Goal: Task Accomplishment & Management: Manage account settings

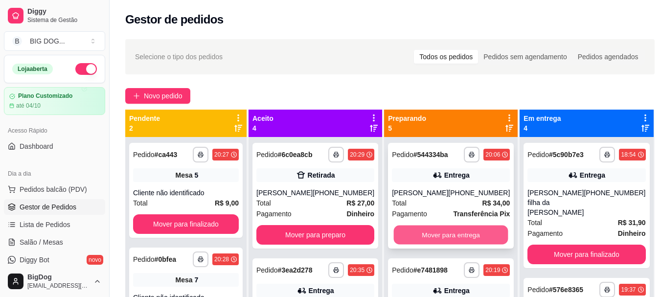
click at [470, 238] on button "Mover para entrega" at bounding box center [451, 234] width 114 height 19
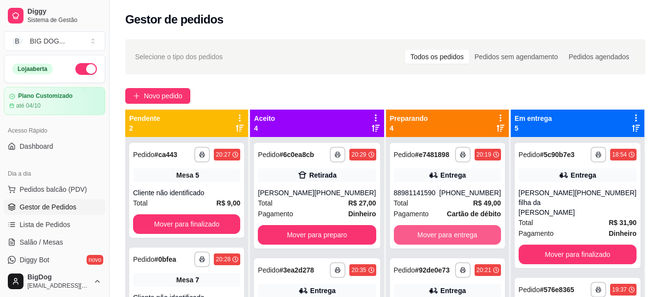
click at [470, 238] on button "Mover para entrega" at bounding box center [447, 235] width 107 height 20
click at [470, 238] on button "Mover para entrega" at bounding box center [447, 234] width 104 height 19
click at [470, 238] on button "Mover para entrega" at bounding box center [447, 235] width 107 height 20
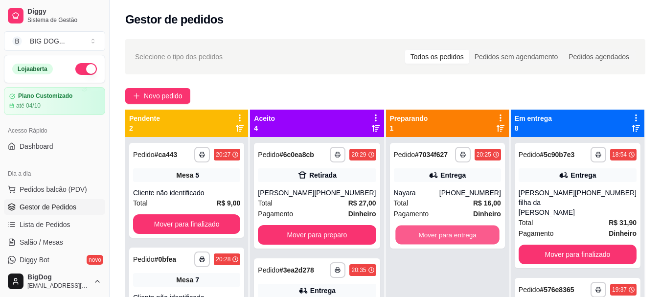
click at [470, 238] on button "Mover para entrega" at bounding box center [447, 234] width 104 height 19
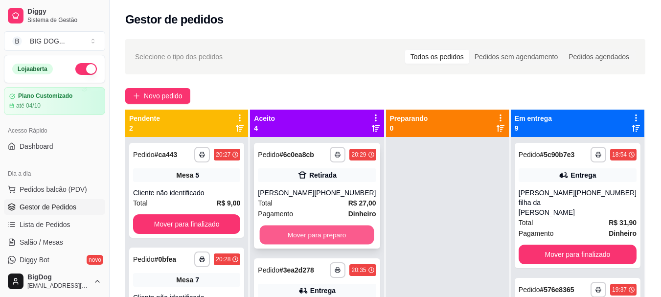
click at [348, 230] on button "Mover para preparo" at bounding box center [317, 234] width 114 height 19
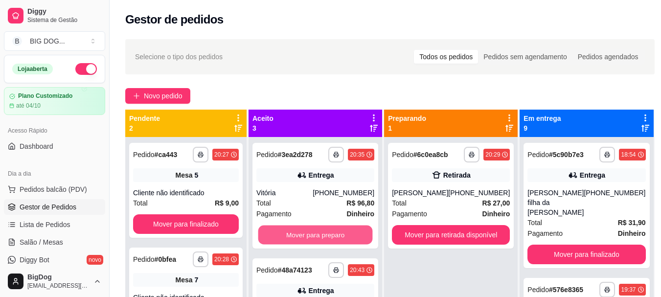
click at [348, 230] on button "Mover para preparo" at bounding box center [315, 234] width 114 height 19
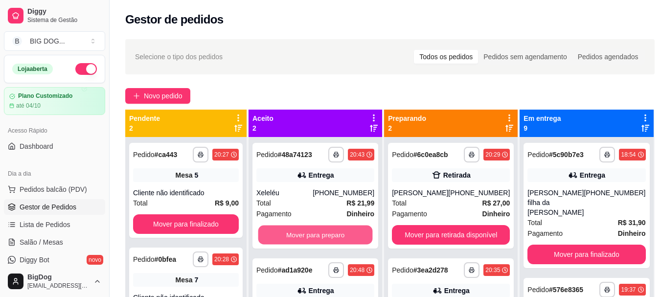
click at [348, 230] on button "Mover para preparo" at bounding box center [315, 234] width 114 height 19
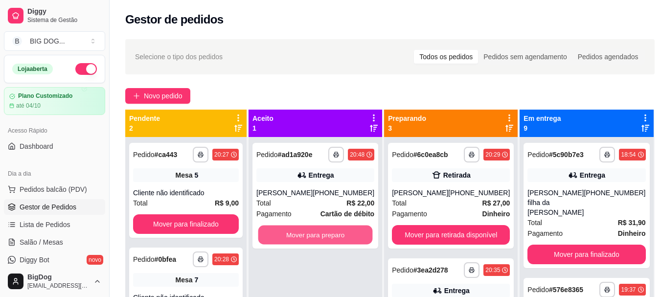
click at [348, 230] on button "Mover para preparo" at bounding box center [315, 234] width 114 height 19
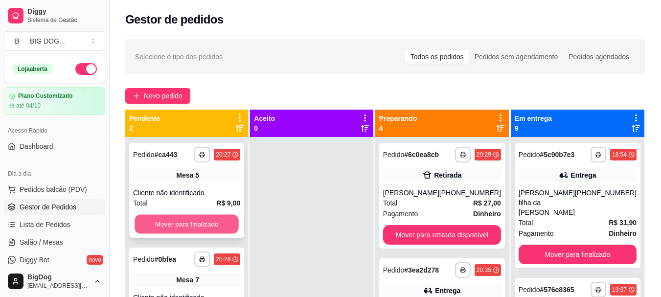
click at [195, 227] on button "Mover para finalizado" at bounding box center [186, 224] width 104 height 19
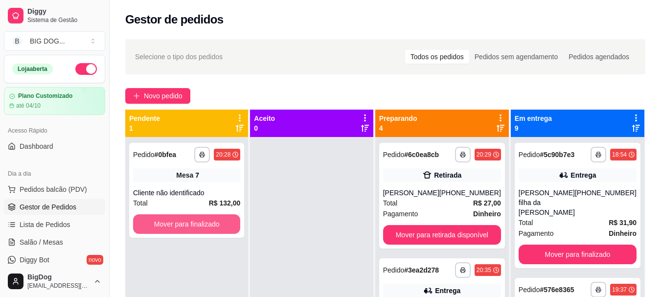
click at [195, 227] on button "Mover para finalizado" at bounding box center [186, 224] width 107 height 20
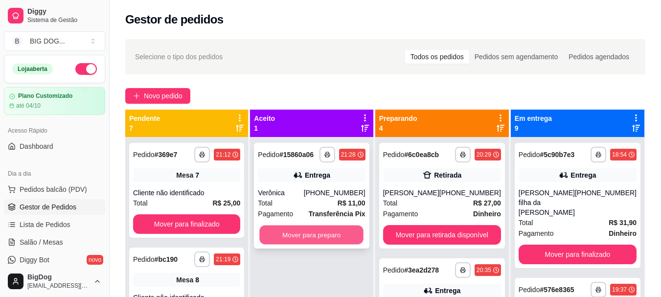
click at [303, 232] on button "Mover para preparo" at bounding box center [312, 234] width 104 height 19
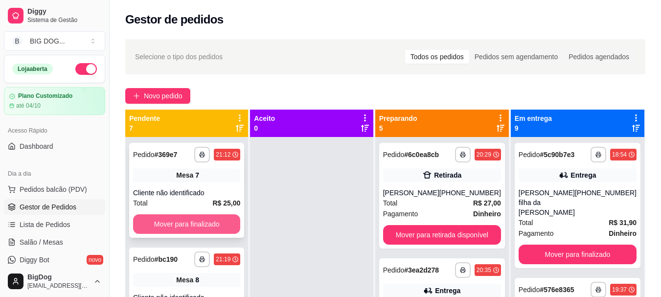
click at [203, 223] on button "Mover para finalizado" at bounding box center [186, 224] width 107 height 20
click at [203, 223] on button "Mover para finalizado" at bounding box center [186, 224] width 104 height 19
click at [203, 223] on button "Mover para finalizado" at bounding box center [186, 224] width 107 height 20
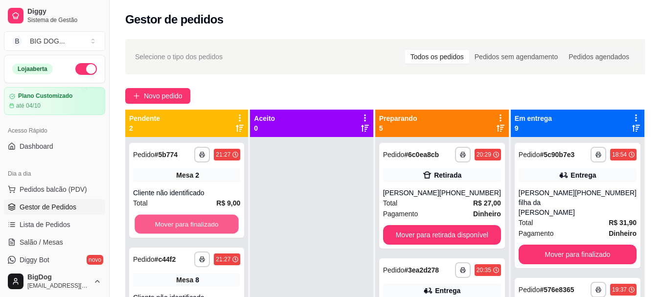
click at [203, 223] on button "Mover para finalizado" at bounding box center [186, 224] width 104 height 19
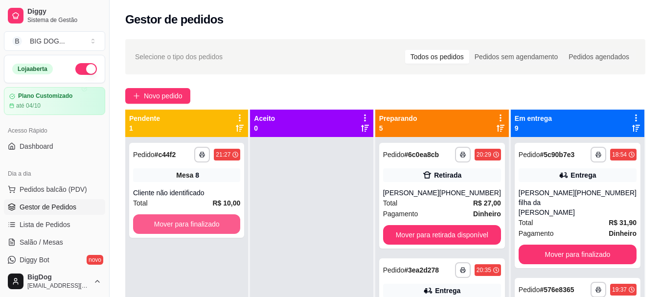
click at [203, 223] on button "Mover para finalizado" at bounding box center [186, 224] width 107 height 20
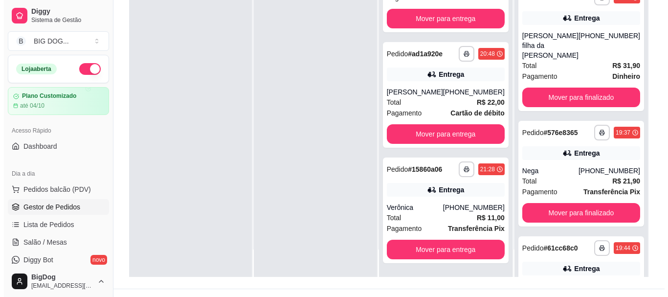
scroll to position [149, 0]
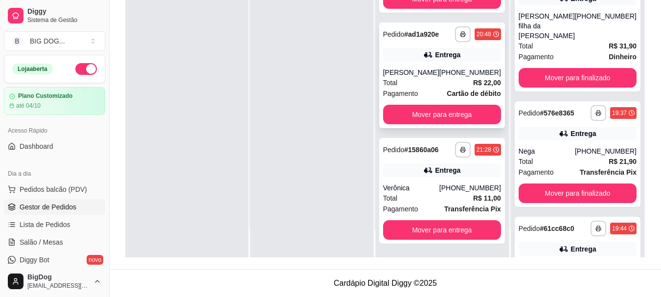
click at [456, 57] on div "**********" at bounding box center [442, 75] width 126 height 106
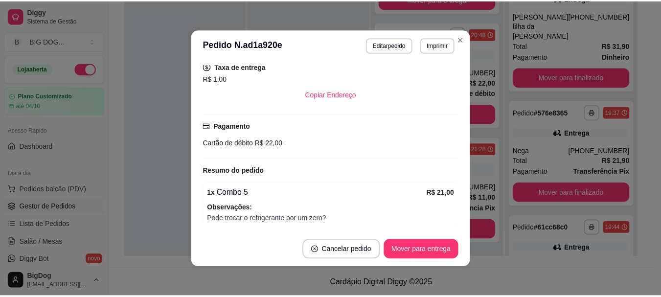
scroll to position [235, 0]
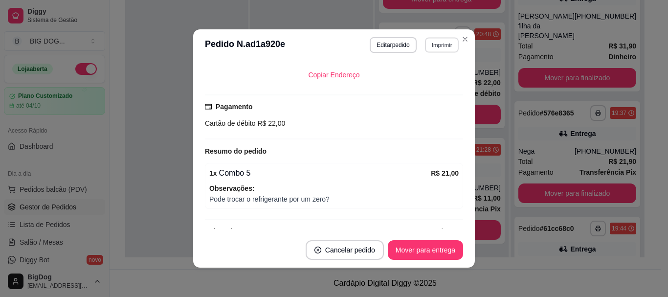
click at [437, 42] on button "Imprimir" at bounding box center [442, 44] width 34 height 15
click at [421, 78] on button "IMPRESSORA" at bounding box center [420, 79] width 71 height 16
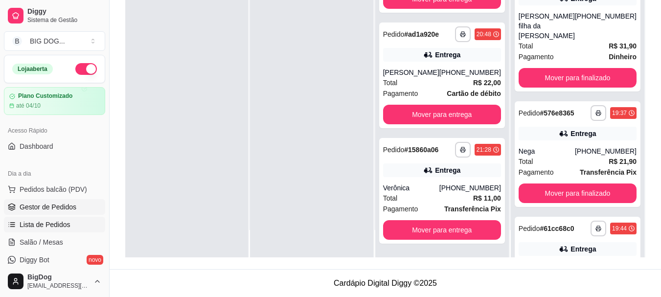
click at [47, 223] on span "Lista de Pedidos" at bounding box center [45, 225] width 51 height 10
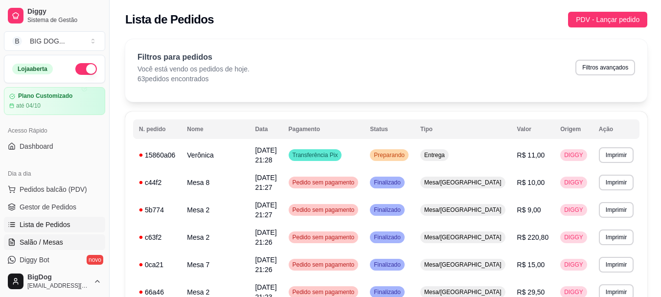
click at [54, 236] on link "Salão / Mesas" at bounding box center [54, 242] width 101 height 16
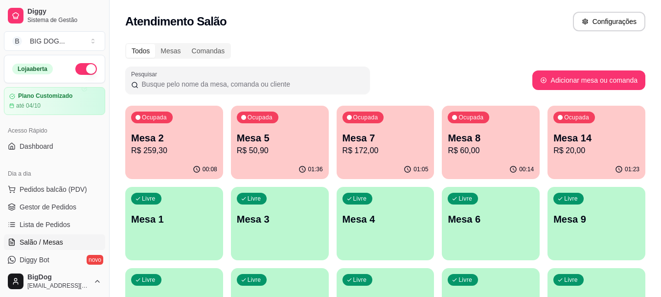
click at [171, 144] on div "Mesa 2 R$ 259,30" at bounding box center [174, 143] width 86 height 25
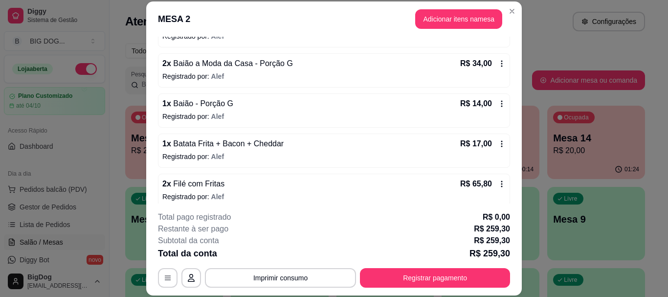
scroll to position [254, 0]
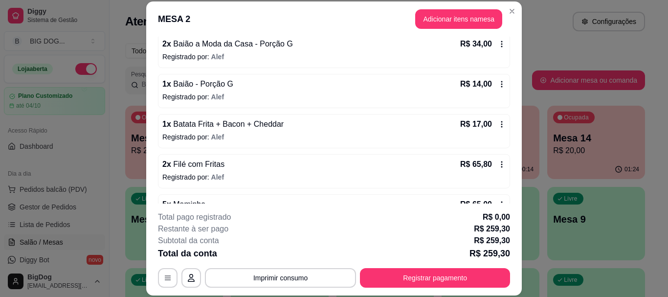
click at [498, 121] on icon at bounding box center [502, 124] width 8 height 8
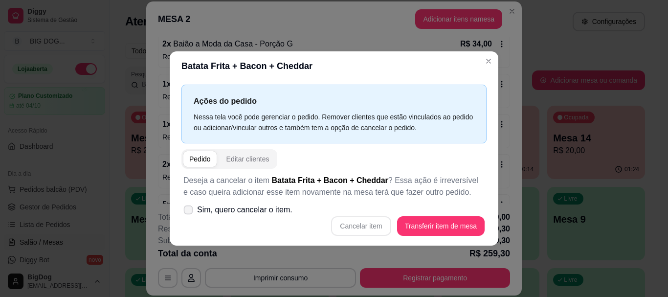
click at [189, 214] on span at bounding box center [188, 209] width 9 height 9
click at [189, 214] on input "Sim, quero cancelar o item." at bounding box center [186, 214] width 6 height 6
checkbox input "true"
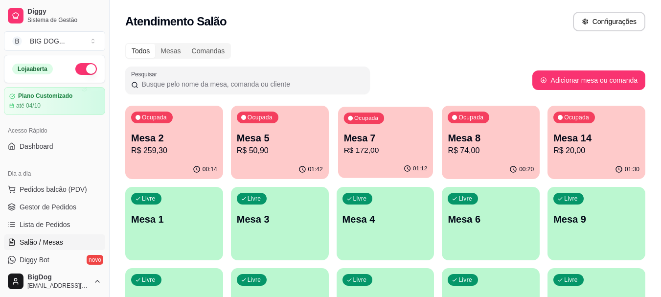
click at [400, 133] on p "Mesa 7" at bounding box center [385, 138] width 84 height 13
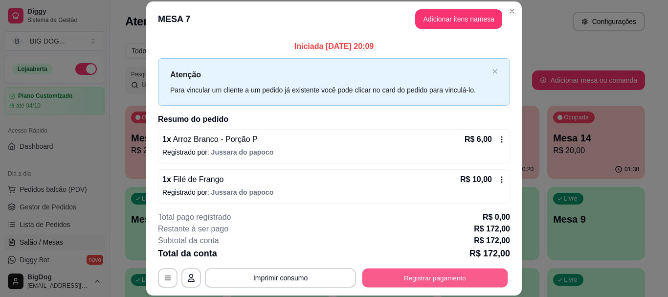
click at [405, 279] on button "Registrar pagamento" at bounding box center [435, 277] width 146 height 19
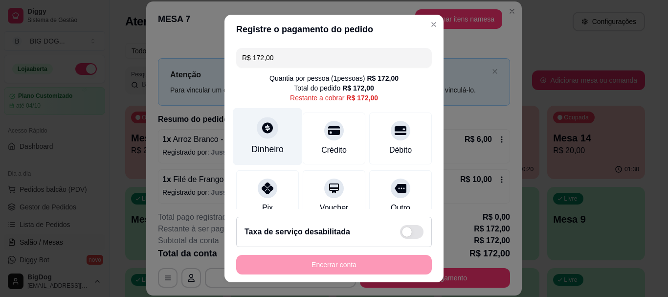
click at [271, 143] on div "Dinheiro" at bounding box center [267, 149] width 32 height 13
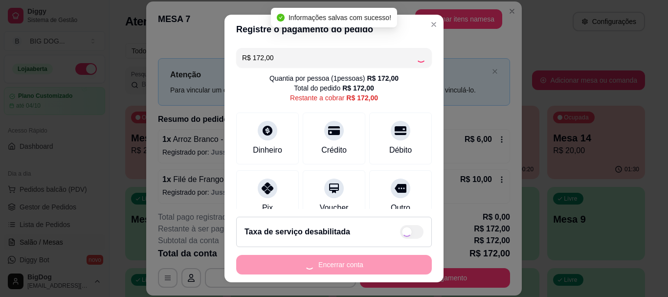
type input "R$ 0,00"
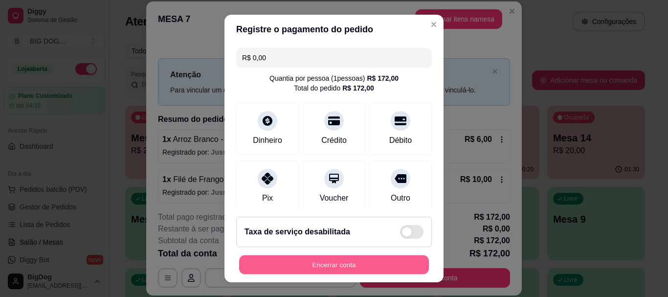
click at [325, 258] on button "Encerrar conta" at bounding box center [334, 264] width 190 height 19
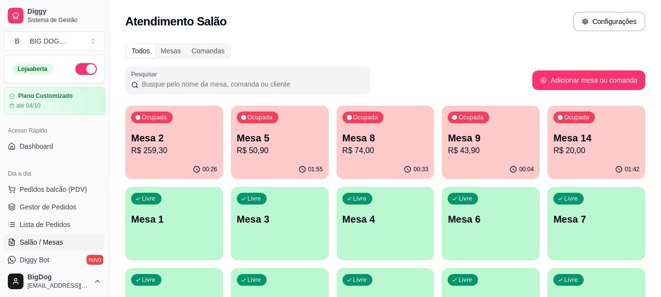
click at [393, 147] on p "R$ 74,00" at bounding box center [385, 151] width 86 height 12
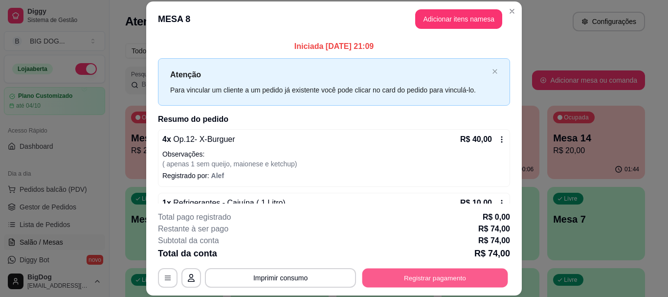
click at [401, 280] on button "Registrar pagamento" at bounding box center [435, 277] width 146 height 19
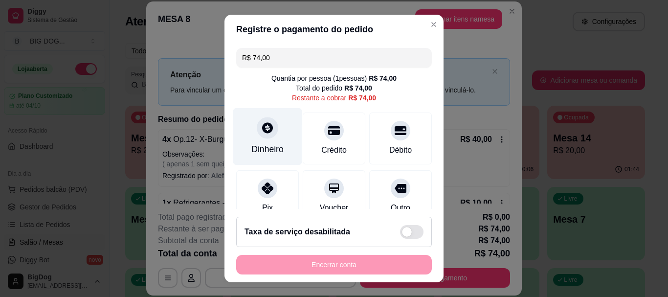
click at [262, 124] on icon at bounding box center [267, 128] width 11 height 11
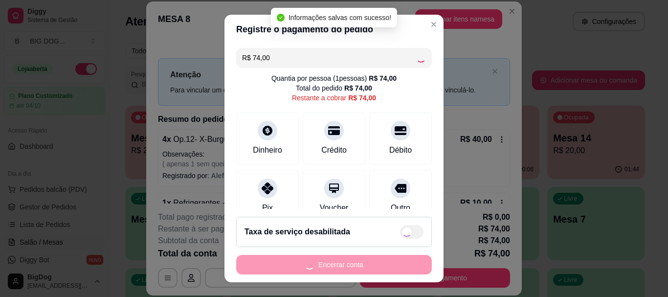
type input "R$ 0,00"
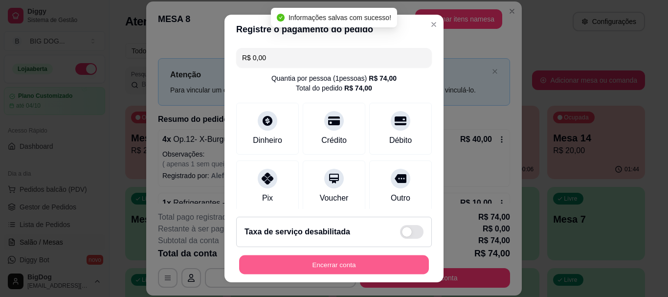
click at [351, 263] on button "Encerrar conta" at bounding box center [334, 264] width 190 height 19
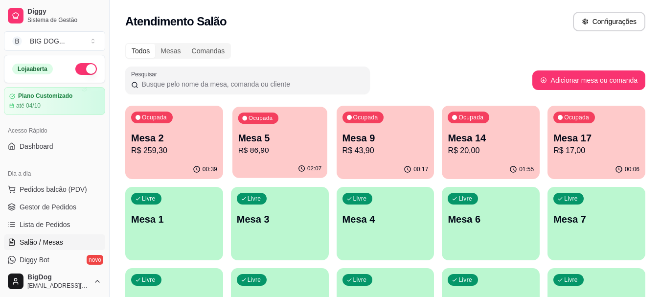
click at [289, 152] on p "R$ 86,90" at bounding box center [280, 150] width 84 height 11
click at [285, 153] on p "R$ 86,90" at bounding box center [280, 151] width 86 height 12
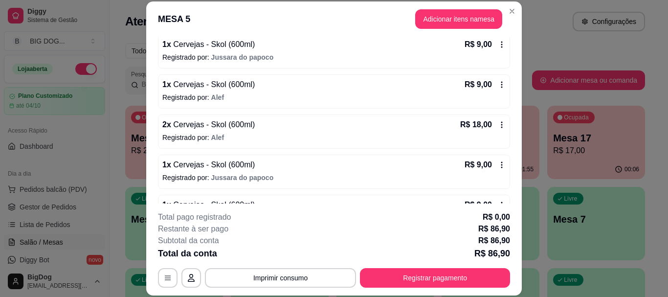
scroll to position [141, 0]
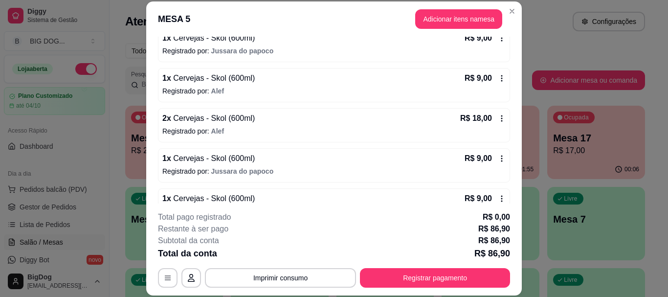
click at [498, 200] on icon at bounding box center [502, 199] width 8 height 8
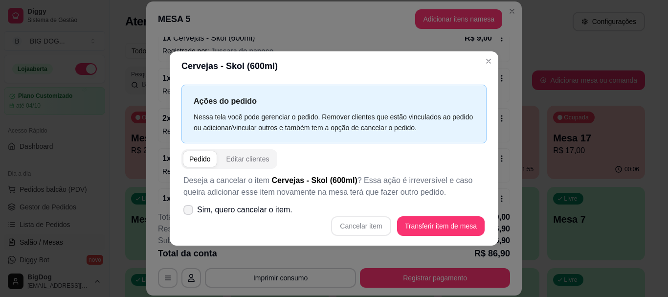
click at [188, 207] on icon at bounding box center [188, 210] width 8 height 6
click at [188, 211] on input "Sim, quero cancelar o item." at bounding box center [186, 214] width 6 height 6
checkbox input "true"
click at [363, 228] on button "Cancelar item" at bounding box center [361, 226] width 60 height 20
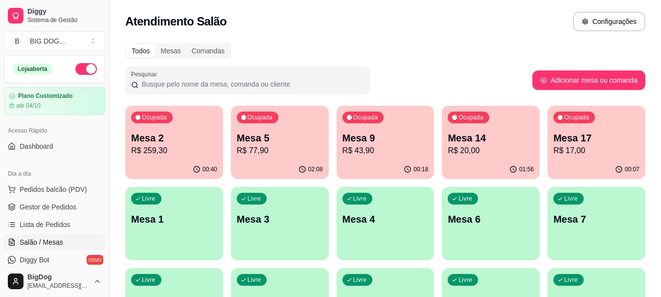
click at [299, 126] on div "Ocupada Mesa 5 R$ 77,90" at bounding box center [280, 133] width 98 height 54
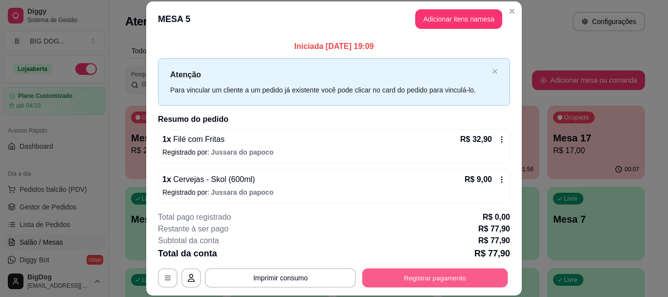
click at [386, 280] on button "Registrar pagamento" at bounding box center [435, 277] width 146 height 19
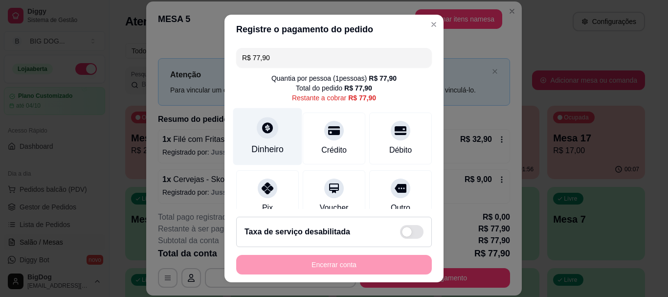
click at [270, 139] on div "Dinheiro" at bounding box center [267, 136] width 69 height 57
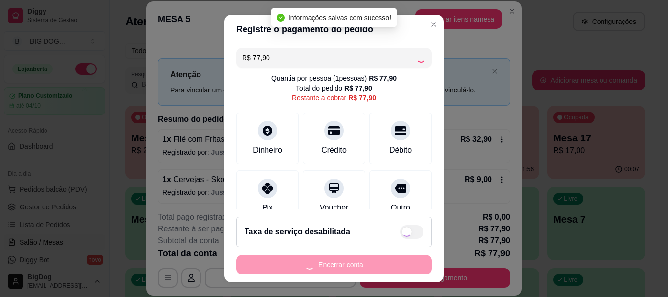
type input "R$ 0,00"
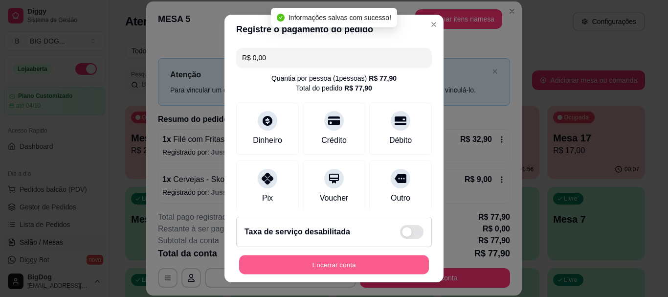
click at [335, 257] on button "Encerrar conta" at bounding box center [334, 264] width 190 height 19
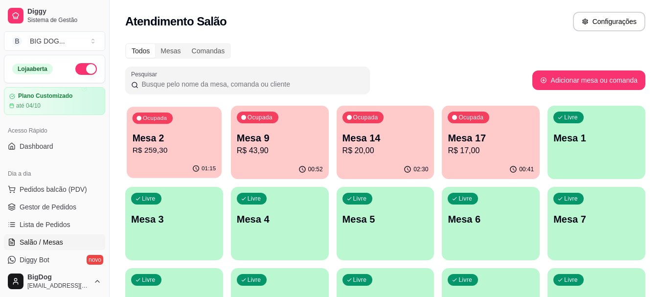
click at [178, 146] on p "R$ 259,30" at bounding box center [175, 150] width 84 height 11
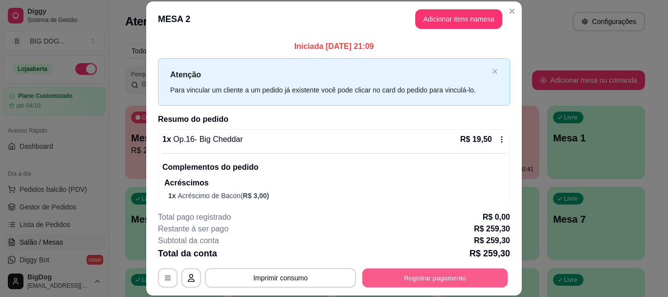
click at [424, 278] on button "Registrar pagamento" at bounding box center [435, 277] width 146 height 19
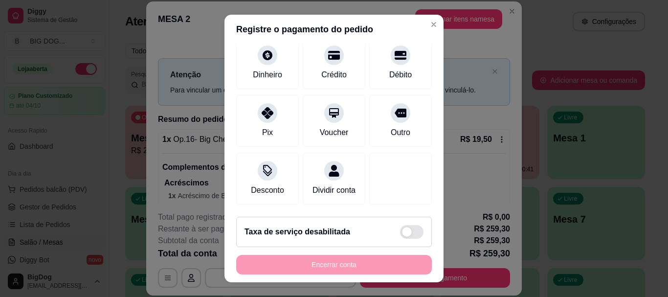
scroll to position [0, 0]
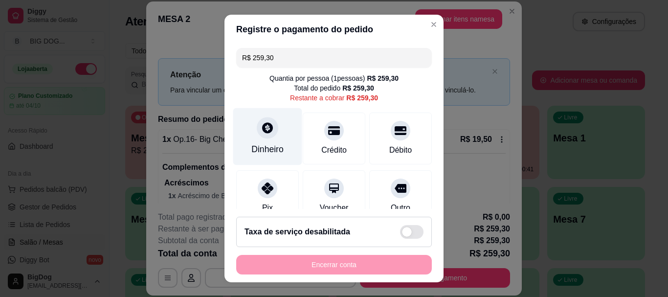
click at [271, 132] on div at bounding box center [268, 128] width 22 height 22
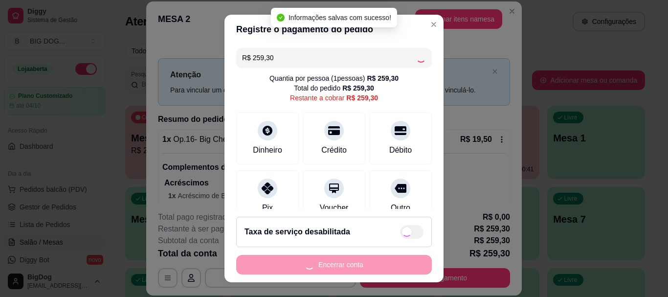
type input "R$ 0,00"
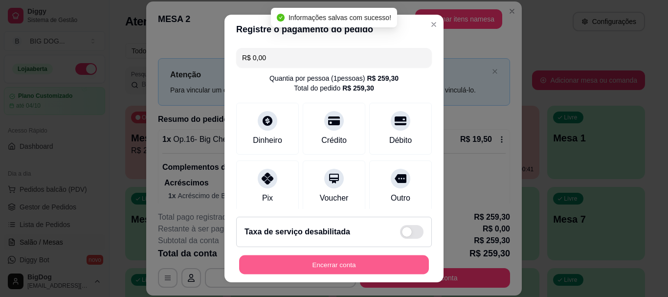
click at [335, 266] on button "Encerrar conta" at bounding box center [334, 264] width 190 height 19
